Goal: Information Seeking & Learning: Learn about a topic

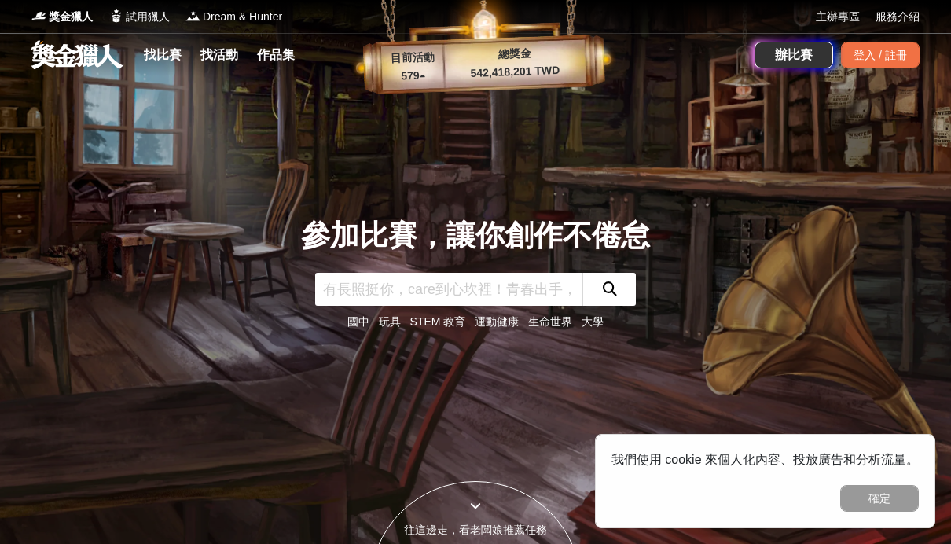
click at [156, 55] on link "找比賽" at bounding box center [163, 55] width 50 height 22
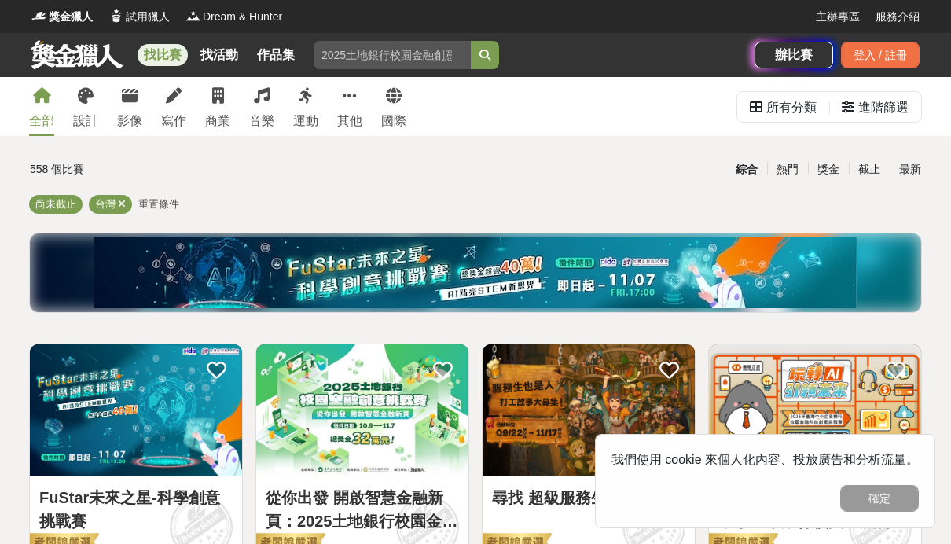
click at [85, 98] on icon at bounding box center [86, 96] width 16 height 16
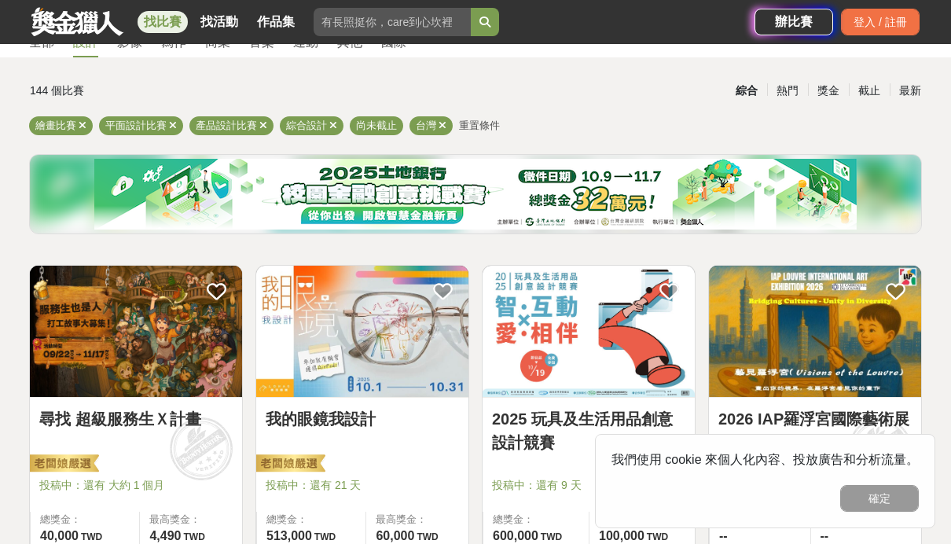
scroll to position [79, 0]
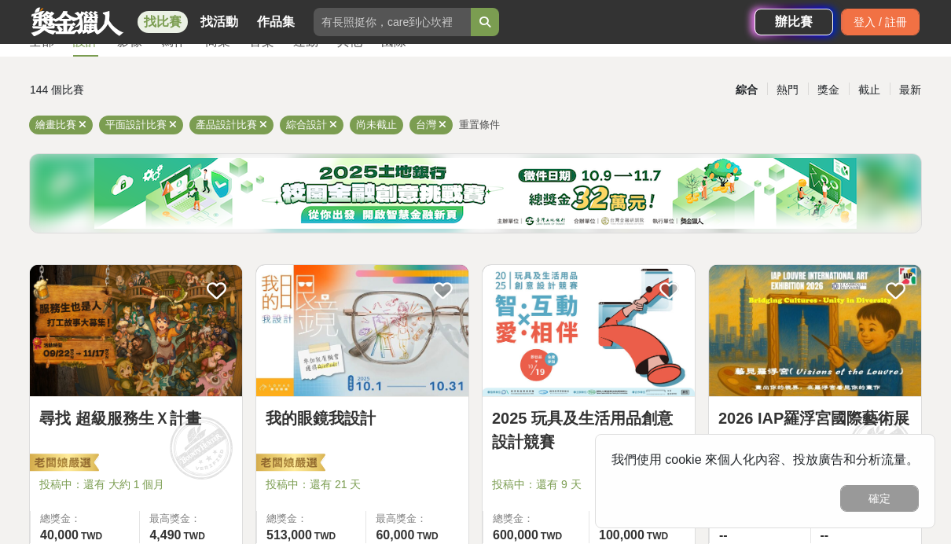
click at [887, 512] on button "確定" at bounding box center [880, 498] width 79 height 27
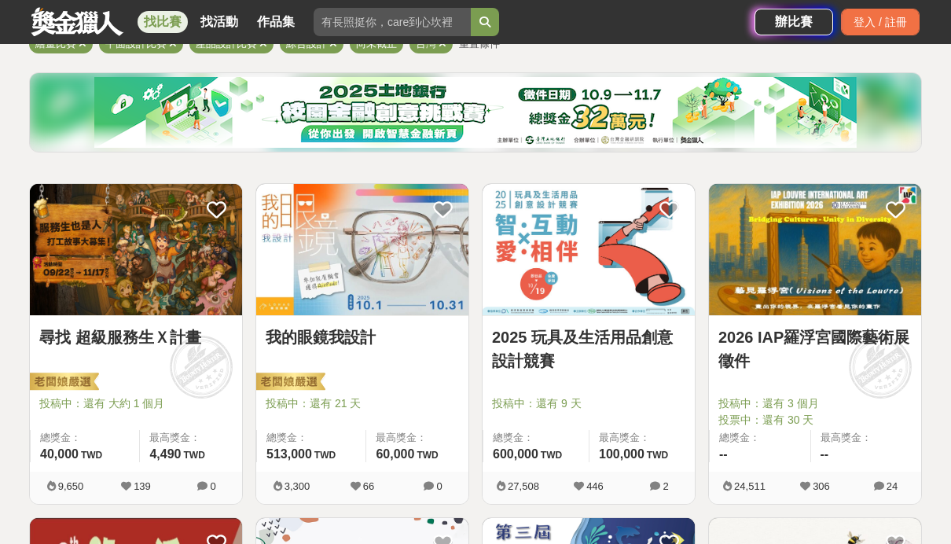
scroll to position [0, 0]
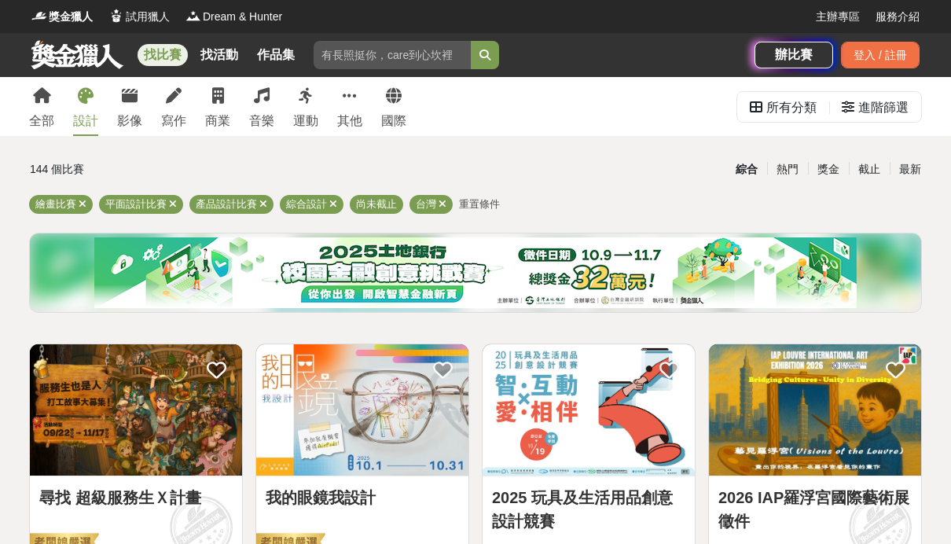
click at [373, 65] on input "search" at bounding box center [392, 55] width 157 height 28
type input "ㄌ"
click at [485, 55] on button "submit" at bounding box center [485, 55] width 28 height 28
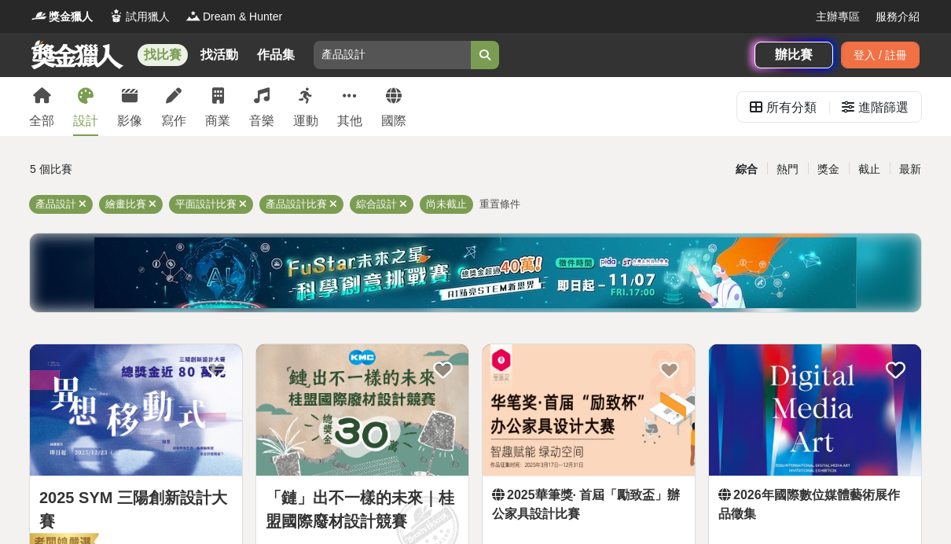
click at [487, 57] on icon "submit" at bounding box center [485, 55] width 11 height 11
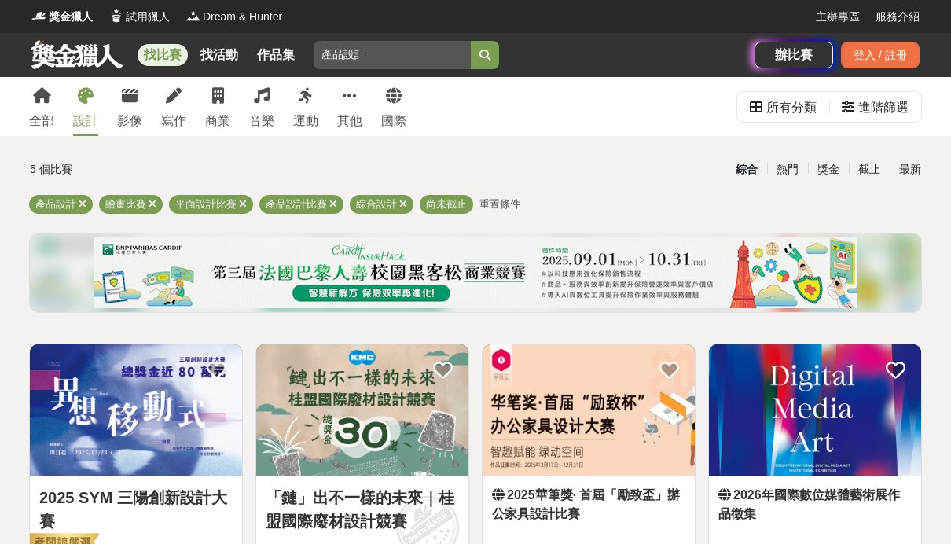
click at [487, 45] on button "submit" at bounding box center [485, 55] width 28 height 28
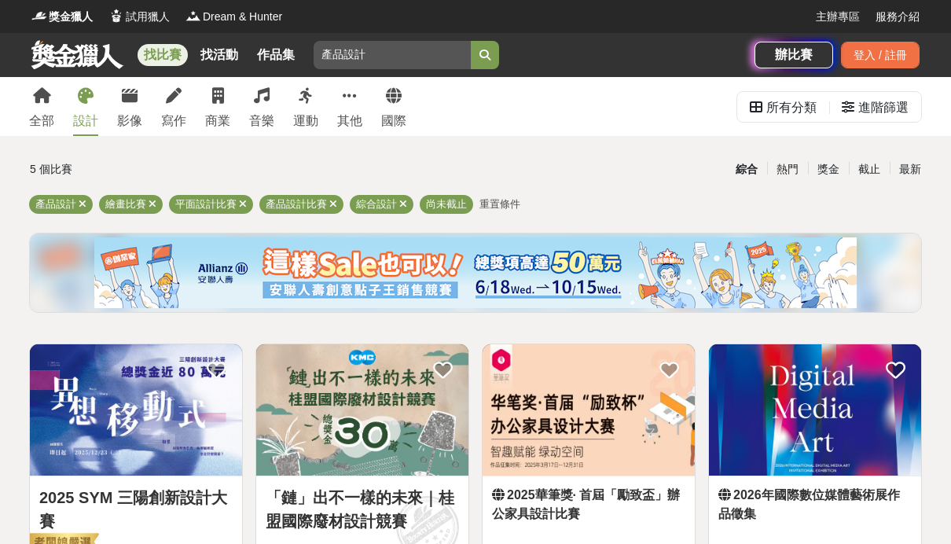
click at [479, 52] on button "submit" at bounding box center [485, 55] width 28 height 28
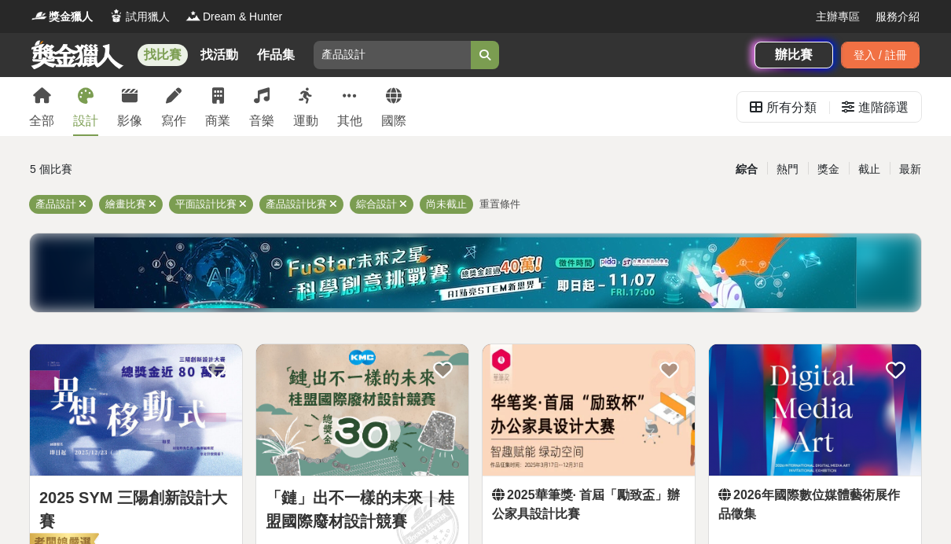
click at [335, 60] on input "產品設計" at bounding box center [392, 55] width 157 height 28
type input "立體設計"
click at [477, 50] on button "submit" at bounding box center [485, 55] width 28 height 28
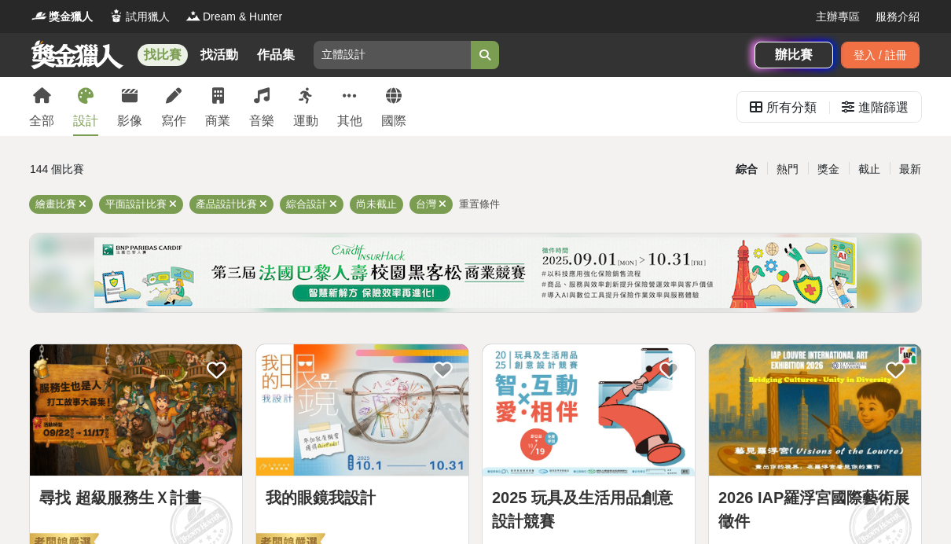
click at [98, 111] on link "設計" at bounding box center [85, 106] width 25 height 59
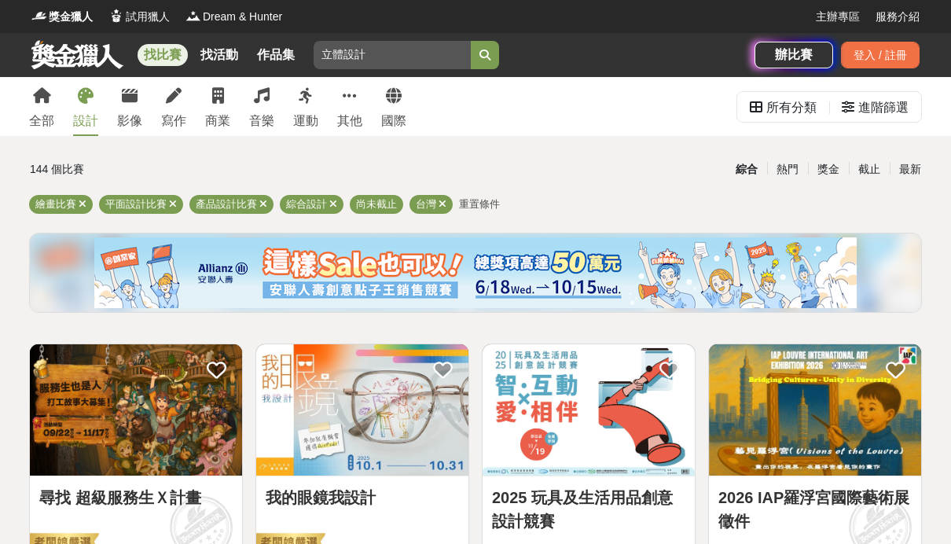
click at [236, 205] on span "產品設計比賽" at bounding box center [226, 204] width 61 height 12
click at [226, 207] on span "產品設計比賽" at bounding box center [226, 204] width 61 height 12
click at [336, 201] on icon at bounding box center [333, 204] width 8 height 10
click at [175, 199] on icon at bounding box center [173, 204] width 8 height 10
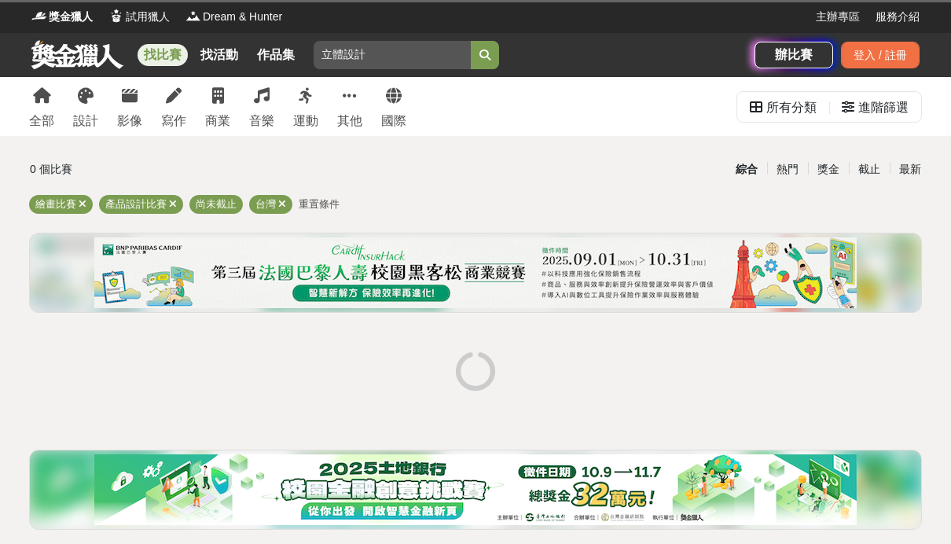
click at [84, 201] on icon at bounding box center [83, 204] width 8 height 10
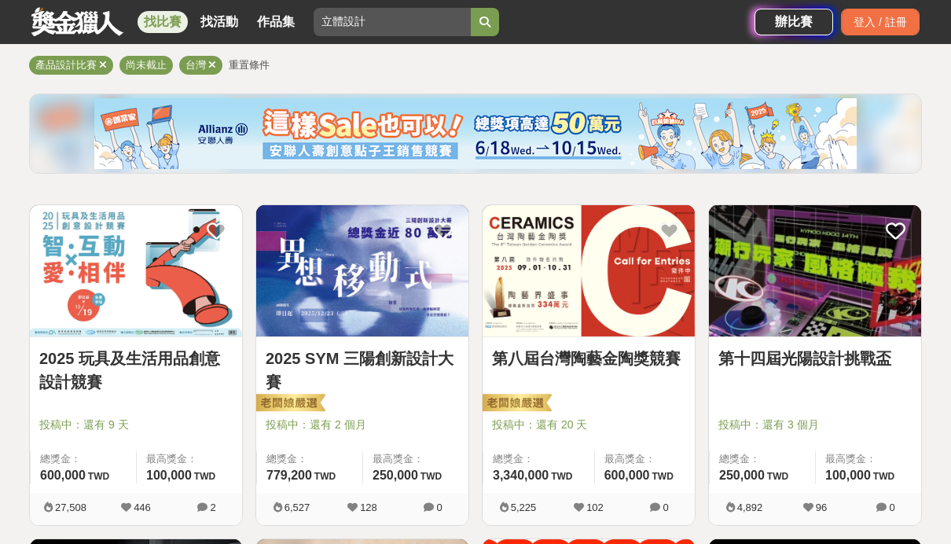
scroll to position [116, 0]
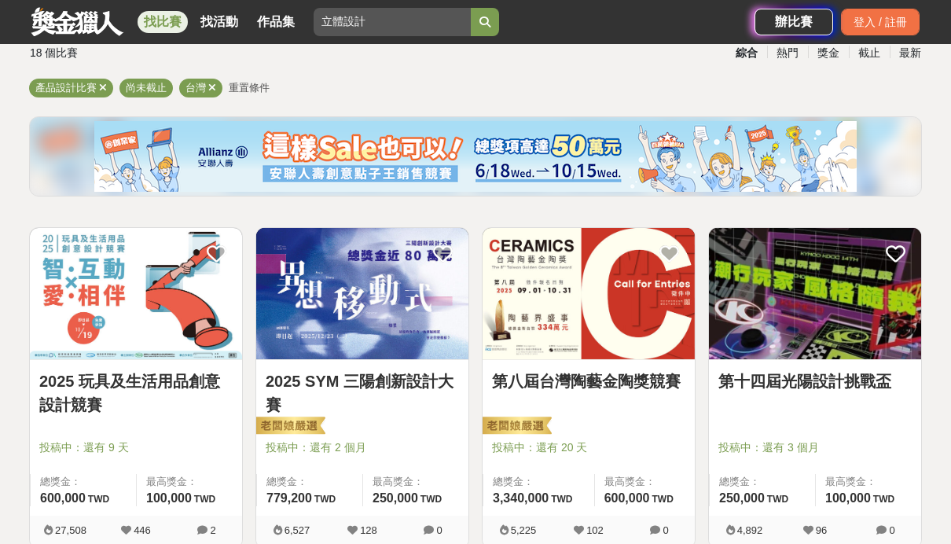
click at [175, 427] on div at bounding box center [140, 425] width 203 height 19
click at [154, 304] on img at bounding box center [136, 293] width 212 height 131
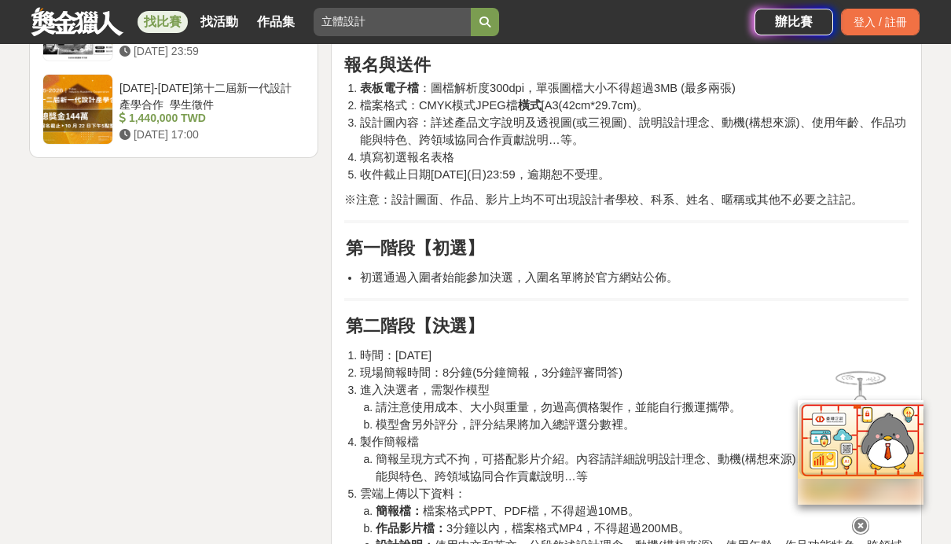
scroll to position [2285, 0]
